Goal: Task Accomplishment & Management: Manage account settings

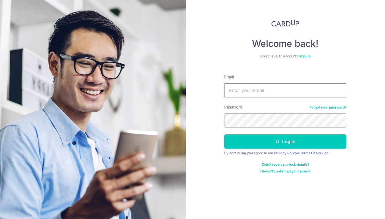
click at [247, 92] on input "Email" at bounding box center [285, 90] width 122 height 14
type input "[PERSON_NAME][EMAIL_ADDRESS][PERSON_NAME][DOMAIN_NAME]"
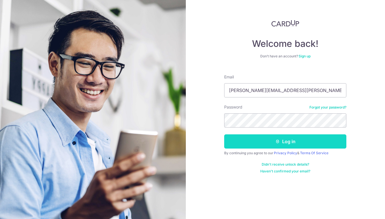
click at [285, 141] on button "Log in" at bounding box center [285, 141] width 122 height 14
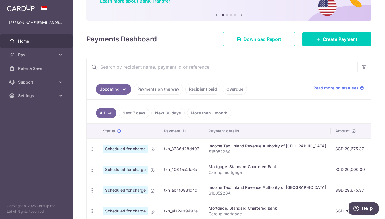
scroll to position [87, 0]
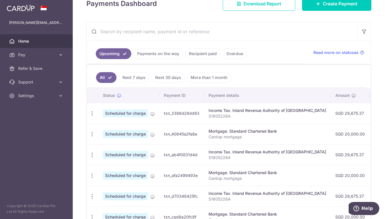
click at [132, 79] on link "Next 7 days" at bounding box center [134, 77] width 30 height 11
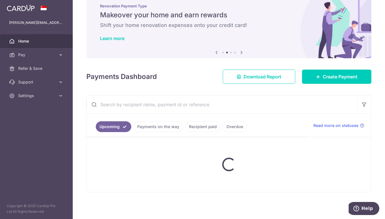
scroll to position [61, 0]
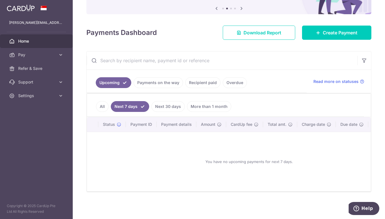
click at [167, 103] on link "Next 30 days" at bounding box center [167, 106] width 33 height 11
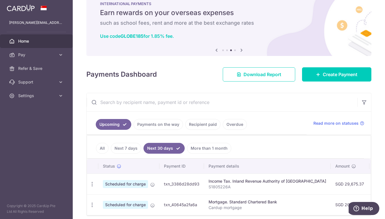
scroll to position [16, 0]
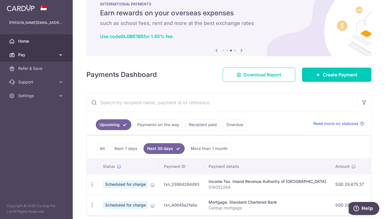
click at [61, 54] on icon at bounding box center [61, 55] width 6 height 6
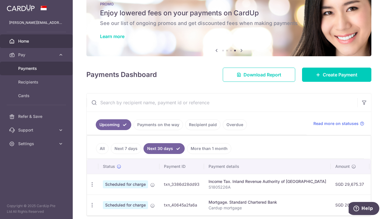
click at [36, 68] on span "Payments" at bounding box center [36, 69] width 37 height 6
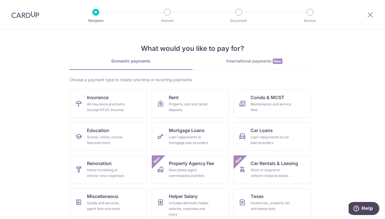
click at [27, 14] on img at bounding box center [25, 14] width 28 height 7
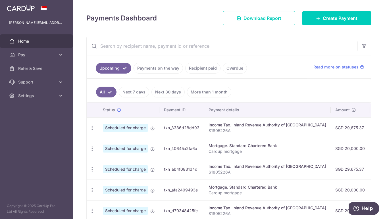
scroll to position [66, 0]
click at [234, 70] on link "Overdue" at bounding box center [235, 68] width 24 height 11
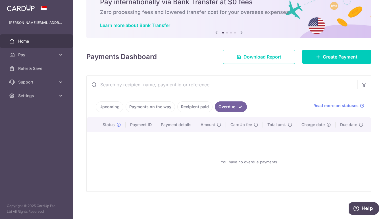
click at [106, 103] on link "Upcoming" at bounding box center [110, 106] width 28 height 11
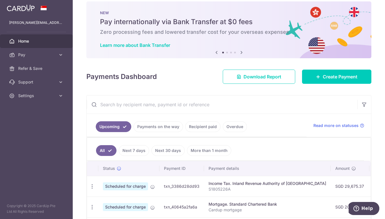
scroll to position [66, 0]
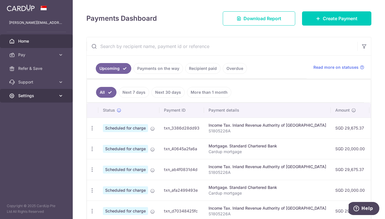
click at [38, 95] on span "Settings" at bounding box center [36, 96] width 37 height 6
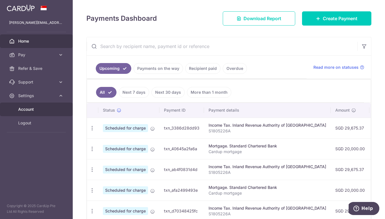
click at [33, 107] on span "Account" at bounding box center [36, 109] width 37 height 6
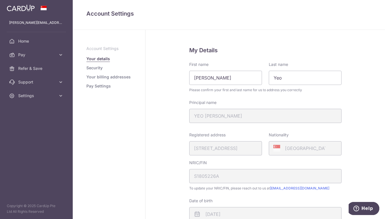
click at [103, 85] on link "Pay Settings" at bounding box center [98, 86] width 24 height 6
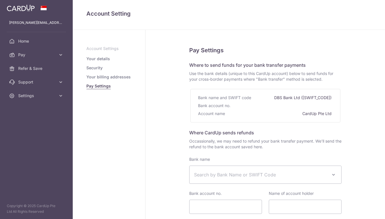
select select
click at [103, 78] on link "Your billing addresses" at bounding box center [108, 77] width 44 height 6
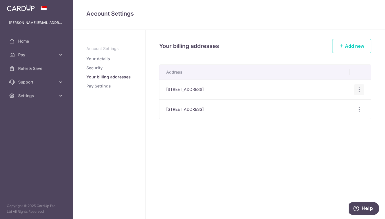
click at [356, 88] on div "Edit address Delete address Delete" at bounding box center [359, 89] width 11 height 11
click at [360, 89] on icon "button" at bounding box center [359, 90] width 6 height 6
click at [327, 116] on span "Delete address" at bounding box center [340, 119] width 39 height 7
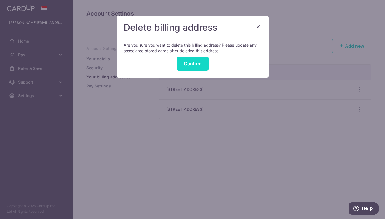
click at [195, 68] on button "Confirm" at bounding box center [193, 64] width 32 height 14
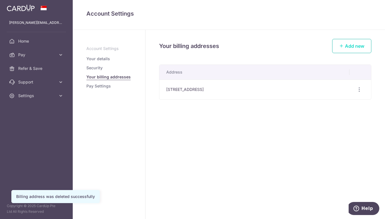
click at [344, 44] on link "Add new" at bounding box center [351, 46] width 39 height 14
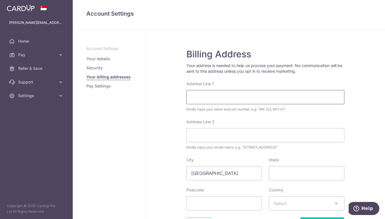
click at [218, 91] on input "Address Line 1" at bounding box center [265, 97] width 158 height 14
type input "109 Thomson Ridge"
type input "574691"
select select "199"
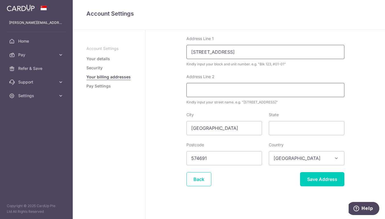
scroll to position [45, 0]
click at [322, 180] on input "Save Address" at bounding box center [322, 179] width 44 height 14
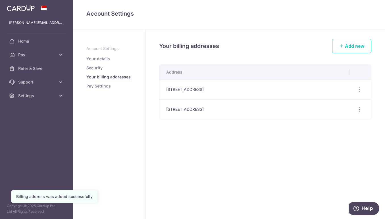
click at [100, 85] on link "Pay Settings" at bounding box center [98, 86] width 24 height 6
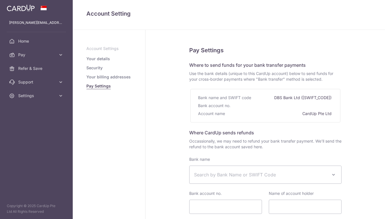
select select
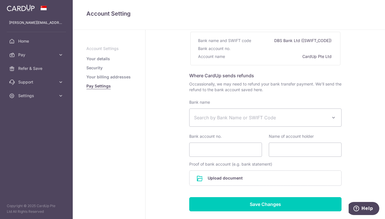
scroll to position [74, 0]
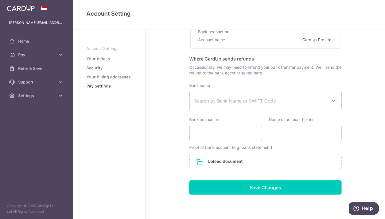
click at [102, 61] on link "Your details" at bounding box center [98, 59] width 24 height 6
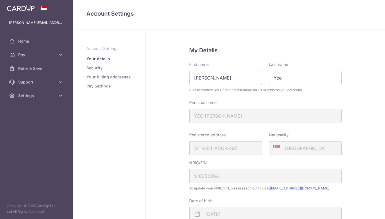
click at [104, 57] on link "Your details" at bounding box center [98, 59] width 24 height 6
click at [226, 149] on div "Registered address 71, THE INGLEWOOD, SINGAPORE, 575095" at bounding box center [225, 143] width 73 height 23
click at [101, 76] on link "Your billing addresses" at bounding box center [108, 77] width 44 height 6
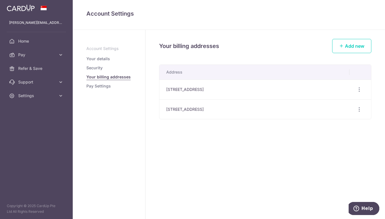
click at [97, 87] on link "Pay Settings" at bounding box center [98, 86] width 24 height 6
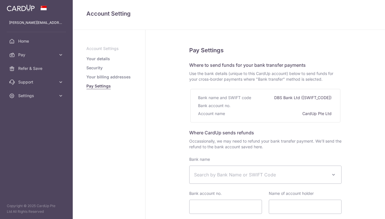
select select
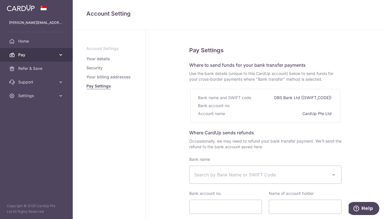
click at [61, 52] on icon at bounding box center [61, 55] width 6 height 6
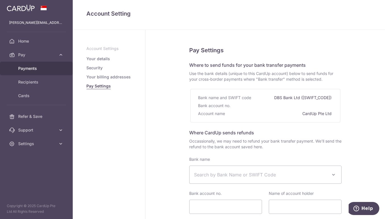
click at [35, 70] on span "Payments" at bounding box center [36, 69] width 37 height 6
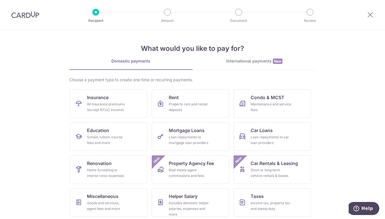
click at [24, 15] on img at bounding box center [25, 14] width 28 height 7
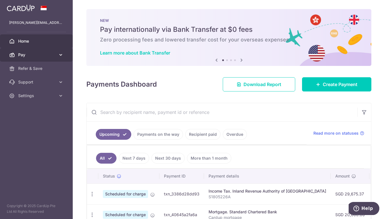
click at [60, 55] on icon at bounding box center [61, 55] width 6 height 6
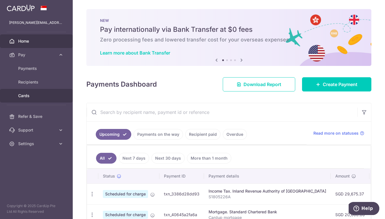
click at [29, 96] on span "Cards" at bounding box center [36, 96] width 37 height 6
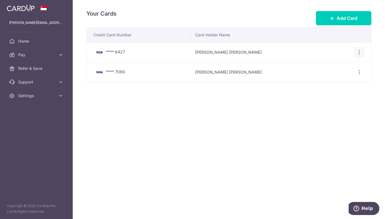
click at [359, 53] on icon "button" at bounding box center [359, 52] width 6 height 6
click at [331, 78] on link "Delete" at bounding box center [334, 82] width 59 height 14
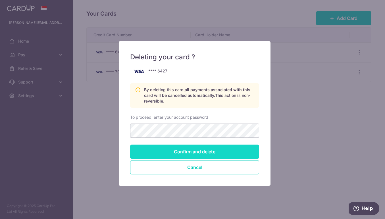
click at [202, 150] on input "Confirm and delete" at bounding box center [194, 152] width 129 height 14
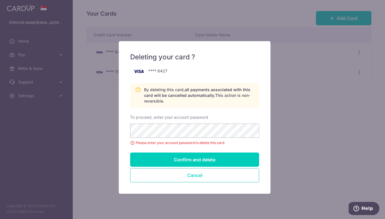
click at [181, 176] on button "Cancel" at bounding box center [194, 175] width 129 height 14
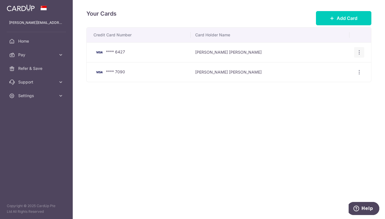
click at [356, 53] on icon "button" at bounding box center [359, 52] width 6 height 6
click at [323, 85] on link "Delete" at bounding box center [334, 82] width 59 height 14
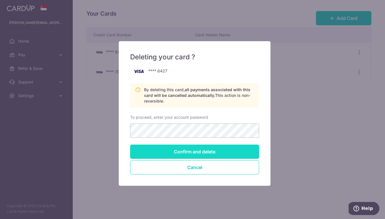
click at [234, 149] on input "Confirm and delete" at bounding box center [194, 152] width 129 height 14
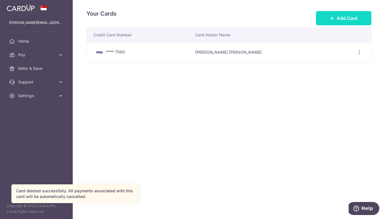
click at [336, 20] on button "Add Card" at bounding box center [343, 18] width 55 height 14
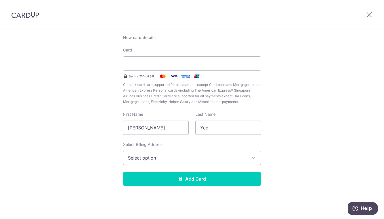
scroll to position [50, 0]
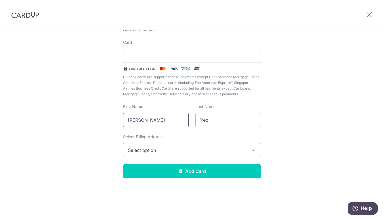
drag, startPoint x: 161, startPoint y: 117, endPoint x: 32, endPoint y: 135, distance: 129.9
click at [32, 135] on div "New Card Details New card details Your card number is invalid. Card Secure 256-…" at bounding box center [192, 99] width 384 height 239
type input "[PERSON_NAME]"
click at [291, 114] on div "New Card Details New card details Your card number is invalid. Card Secure 256-…" at bounding box center [192, 99] width 384 height 239
click at [185, 150] on span "Select option" at bounding box center [187, 150] width 118 height 7
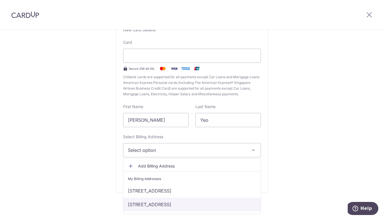
click at [175, 205] on link "31 Island Gardens Walk, Singapore 578754, Singapore, Singapore-578754" at bounding box center [192, 204] width 137 height 14
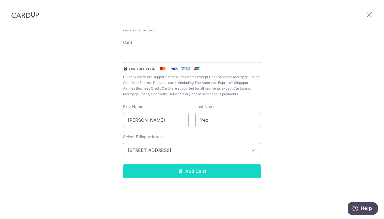
click at [194, 170] on button "Add Card" at bounding box center [192, 171] width 138 height 14
click at [206, 169] on button "Add Card" at bounding box center [192, 171] width 138 height 14
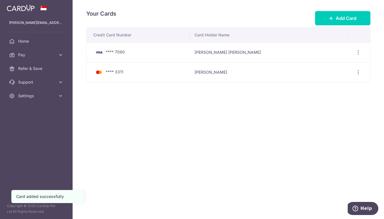
click at [167, 116] on div "Your Cards Add Card Credit Card Number Card Holder Name **** 7090 [PERSON_NAME]…" at bounding box center [229, 109] width 312 height 219
click at [374, 56] on div "Your Cards Add Card Credit Card Number Card Holder Name **** 7090 [PERSON_NAME]…" at bounding box center [229, 109] width 312 height 219
click at [293, 125] on div "Your Cards Add Card Credit Card Number Card Holder Name **** 7090 [PERSON_NAME]…" at bounding box center [229, 109] width 312 height 219
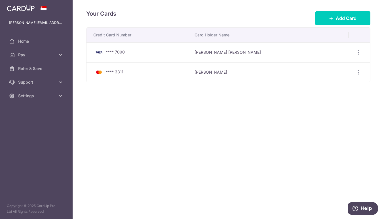
click at [349, 8] on div "Your Cards Add Card Credit Card Number Card Holder Name **** 7090 [PERSON_NAME]…" at bounding box center [229, 109] width 312 height 219
click at [358, 52] on icon "button" at bounding box center [359, 52] width 6 height 6
click at [327, 82] on span "Delete" at bounding box center [339, 81] width 39 height 7
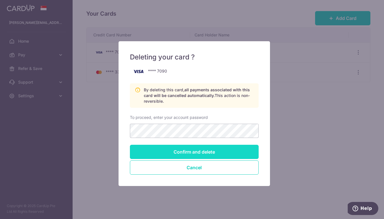
click at [185, 154] on input "Confirm and delete" at bounding box center [194, 152] width 129 height 14
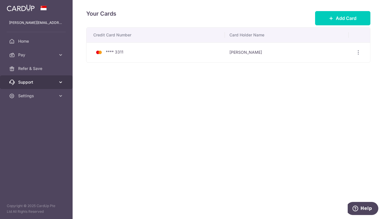
click at [61, 82] on icon at bounding box center [61, 82] width 6 height 6
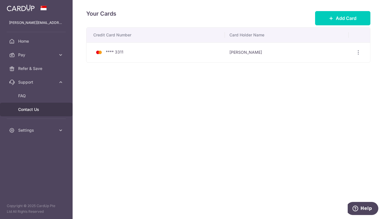
click at [32, 110] on span "Contact Us" at bounding box center [36, 109] width 37 height 6
